Goal: Task Accomplishment & Management: Use online tool/utility

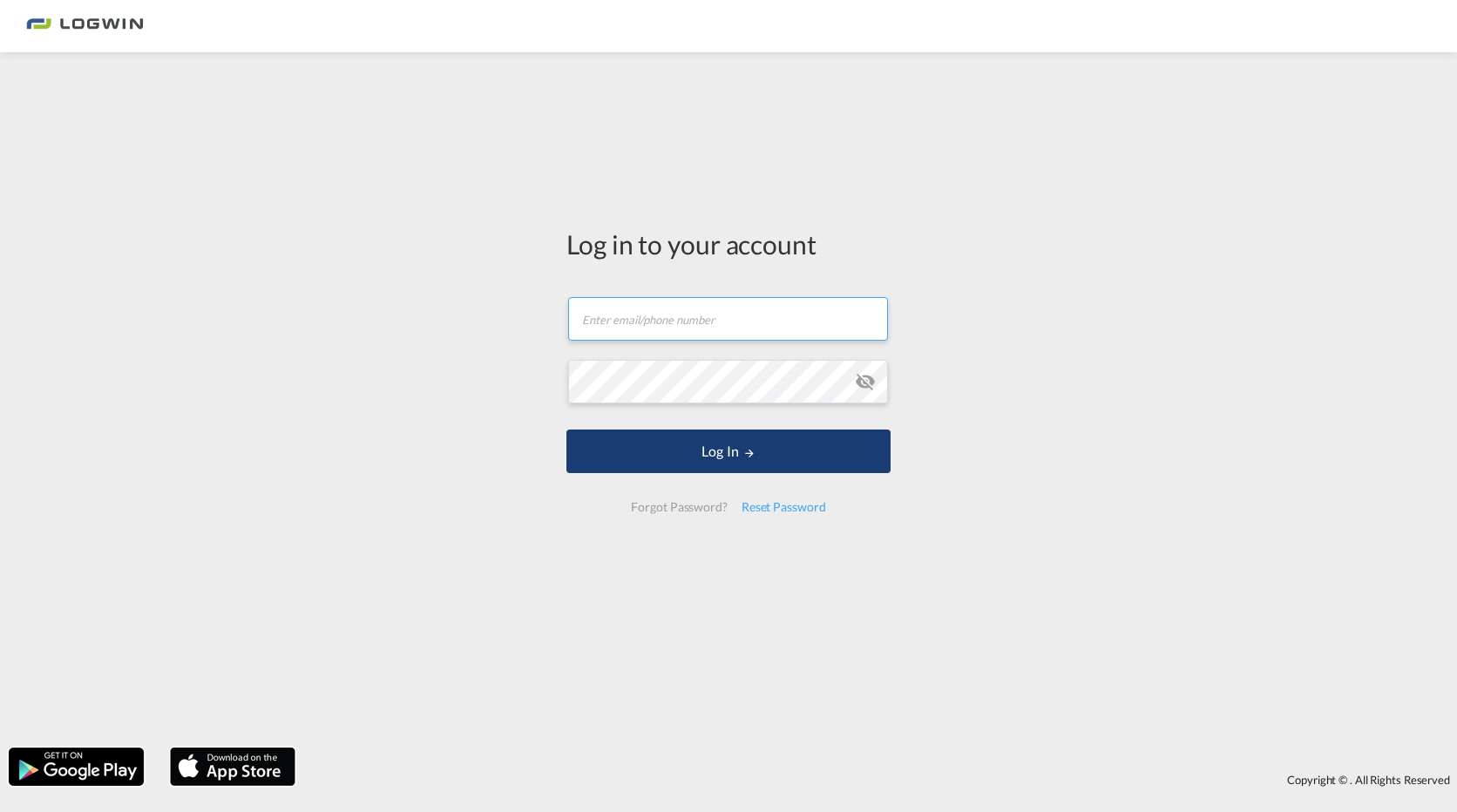
type input "[PERSON_NAME][EMAIL_ADDRESS][DOMAIN_NAME]"
click at [734, 450] on button "Log In" at bounding box center [729, 452] width 324 height 44
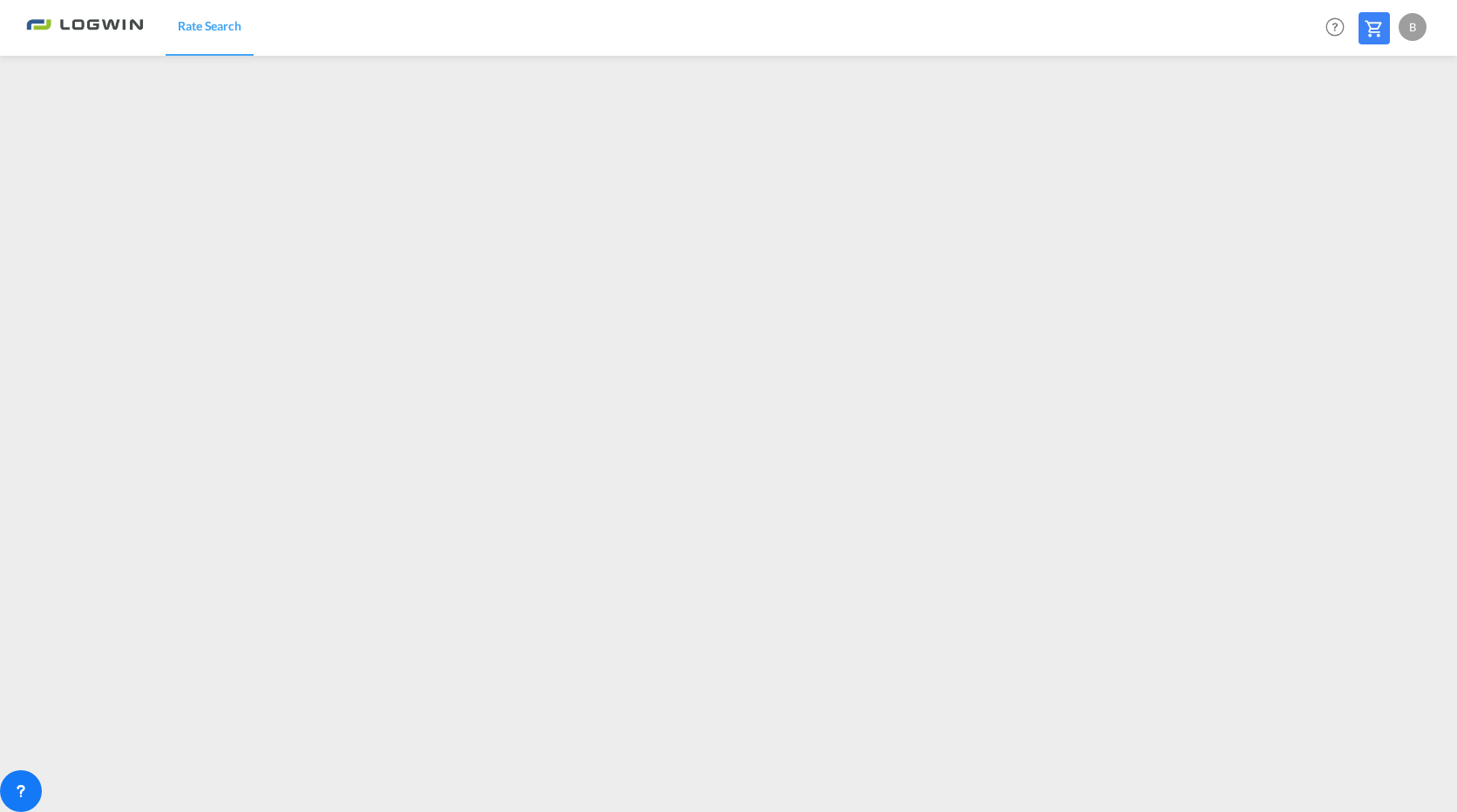
drag, startPoint x: 633, startPoint y: 11, endPoint x: 494, endPoint y: 50, distance: 143.8
click at [494, 50] on div "Rate Search Help Resources Product Release B My Profile Logout" at bounding box center [728, 27] width 1405 height 54
